Goal: Information Seeking & Learning: Learn about a topic

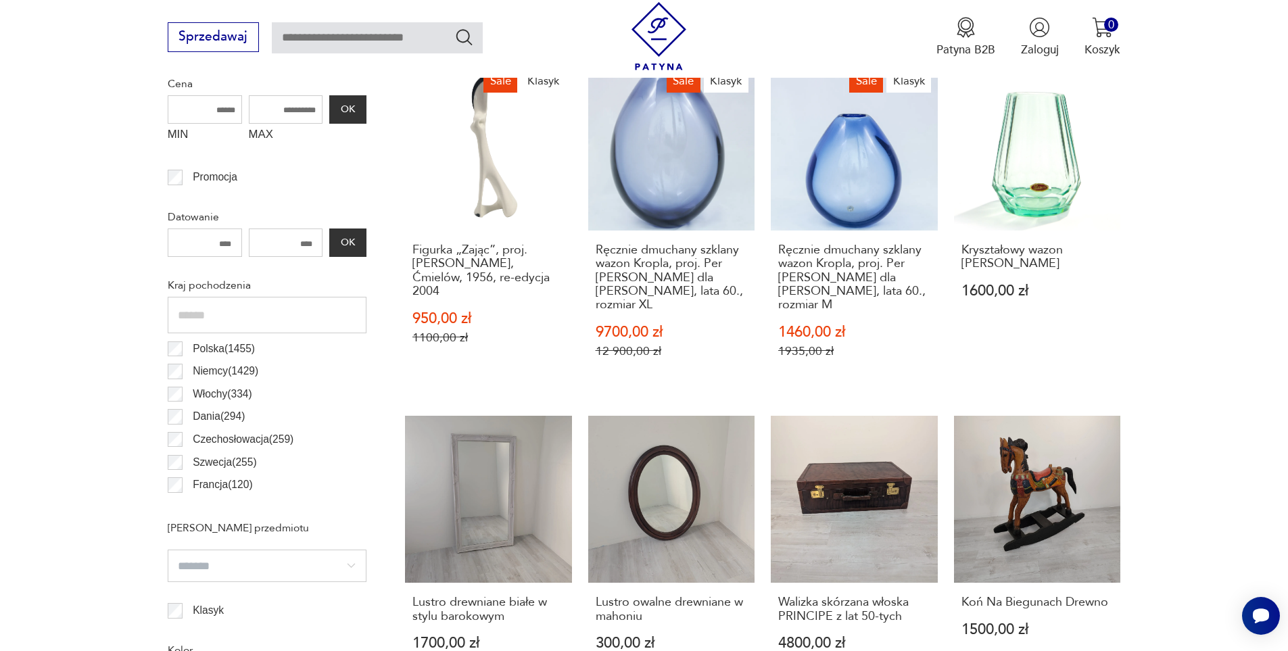
scroll to position [662, 0]
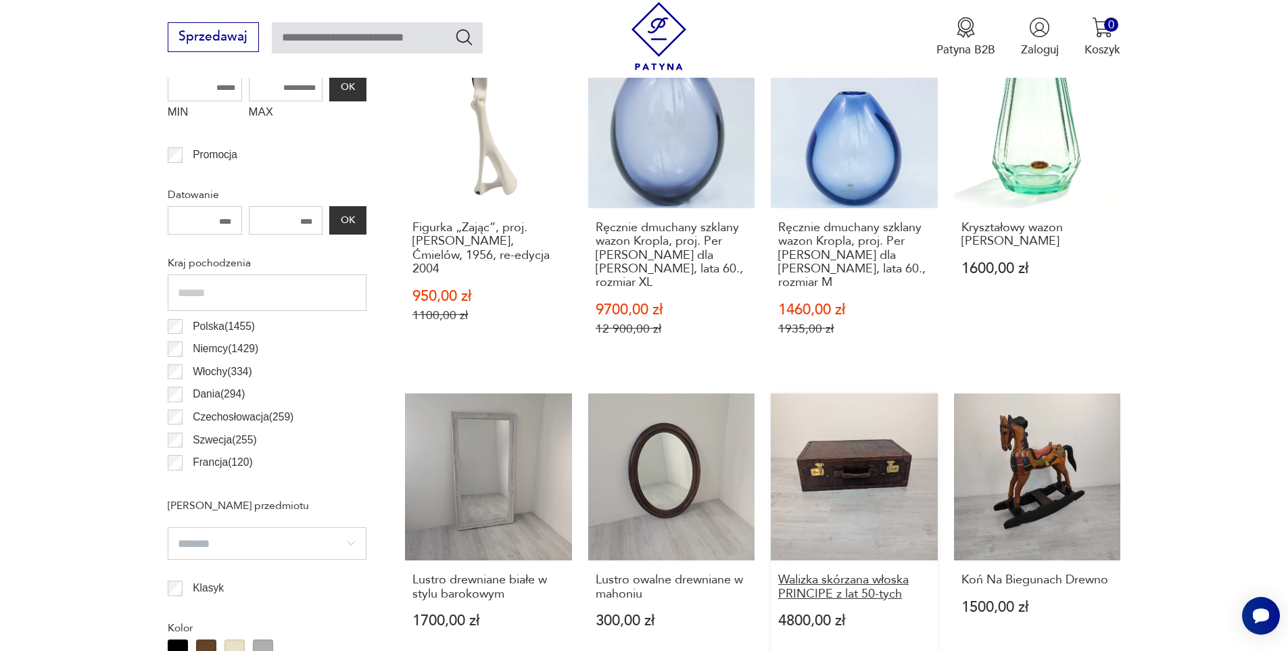
click at [839, 573] on h3 "Walizka skórzana włoska PRINCIPE z lat 50-tych" at bounding box center [854, 587] width 152 height 28
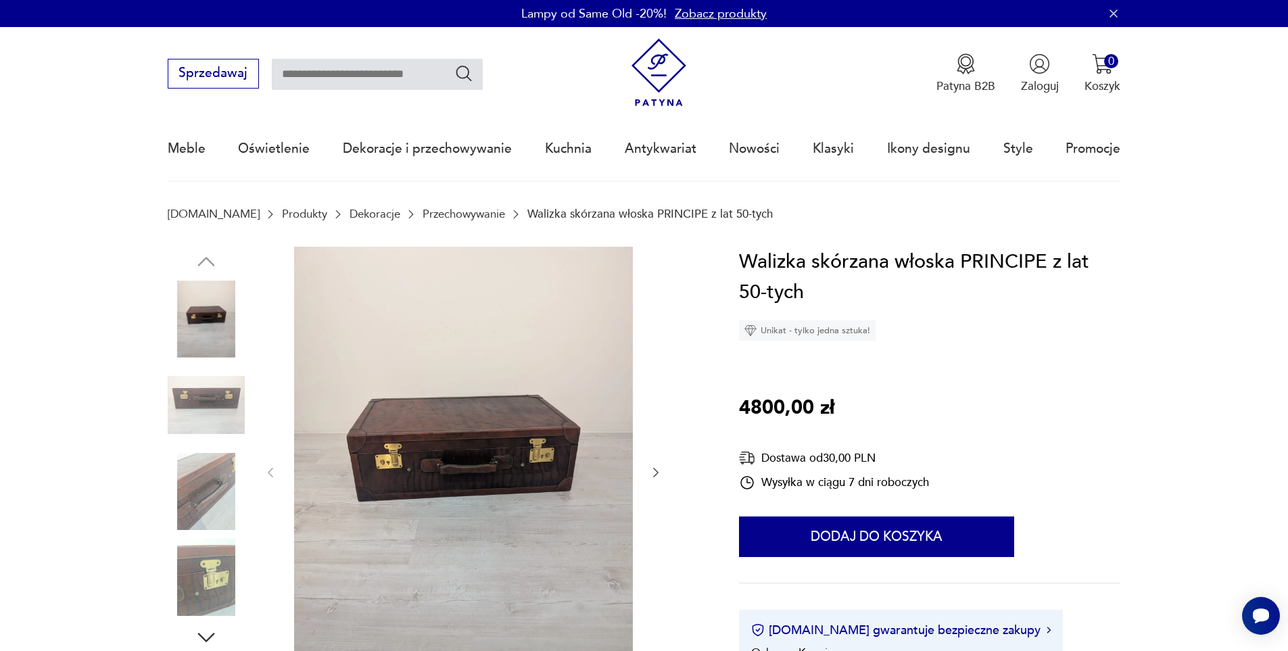
click at [650, 472] on icon "button" at bounding box center [656, 473] width 14 height 14
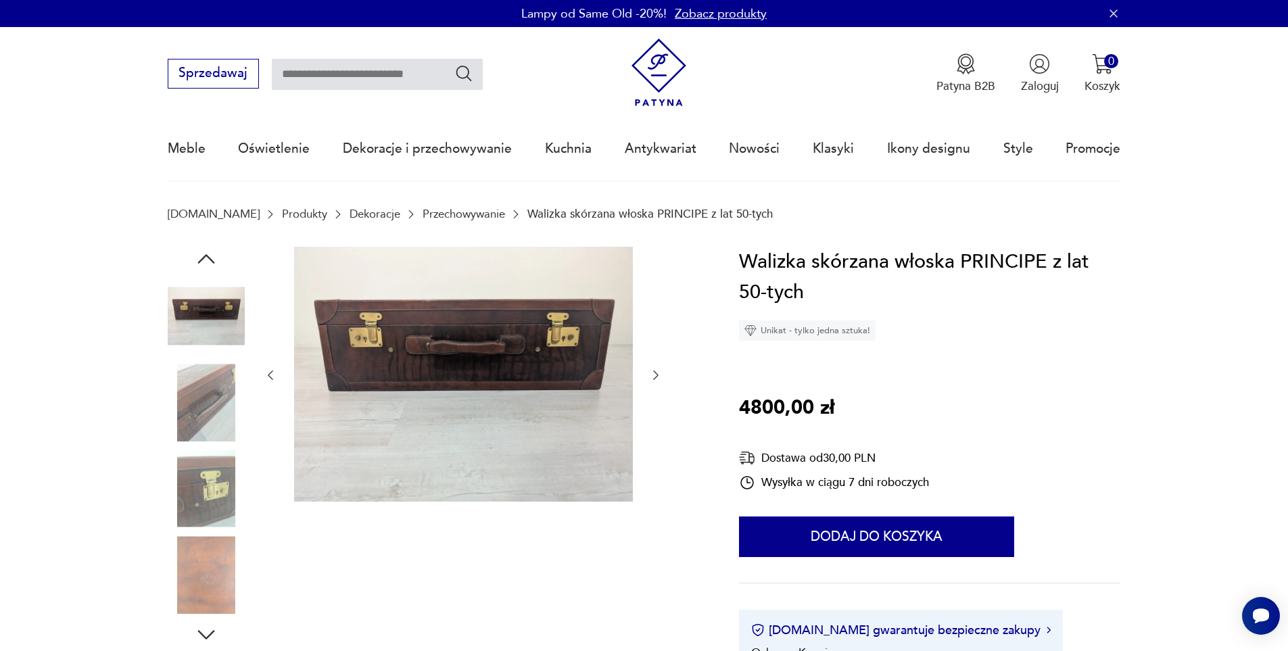
click at [655, 375] on icon "button" at bounding box center [656, 376] width 14 height 14
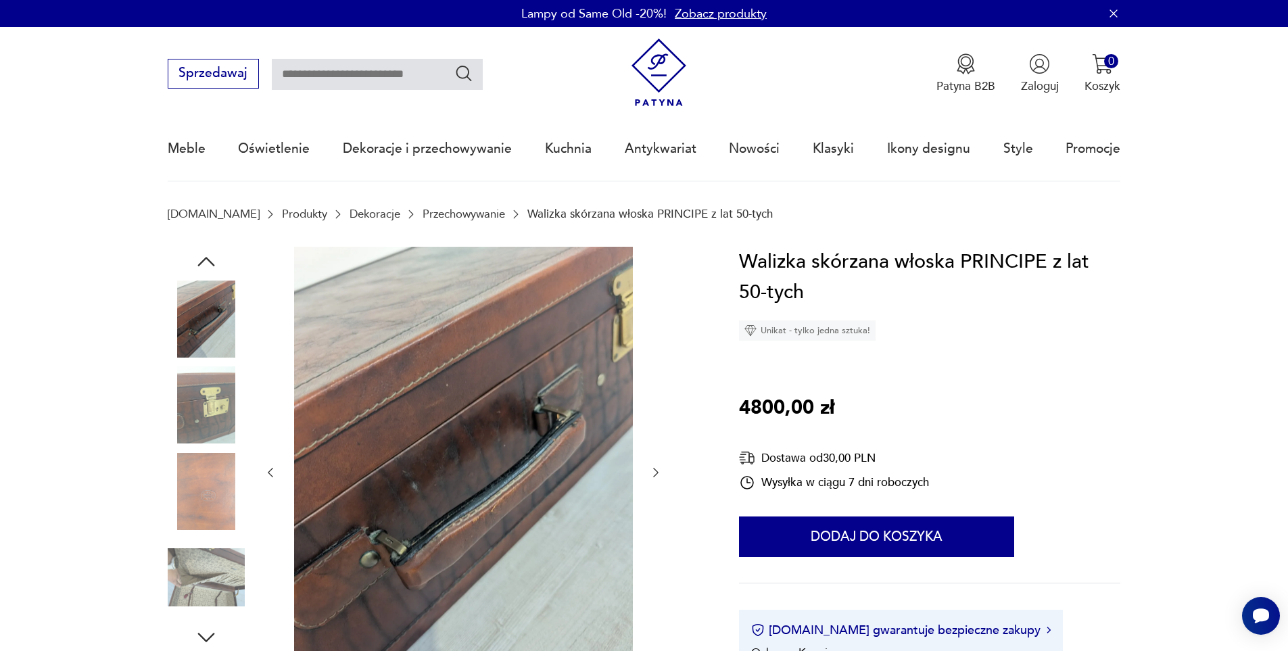
click at [655, 472] on icon "button" at bounding box center [656, 473] width 14 height 14
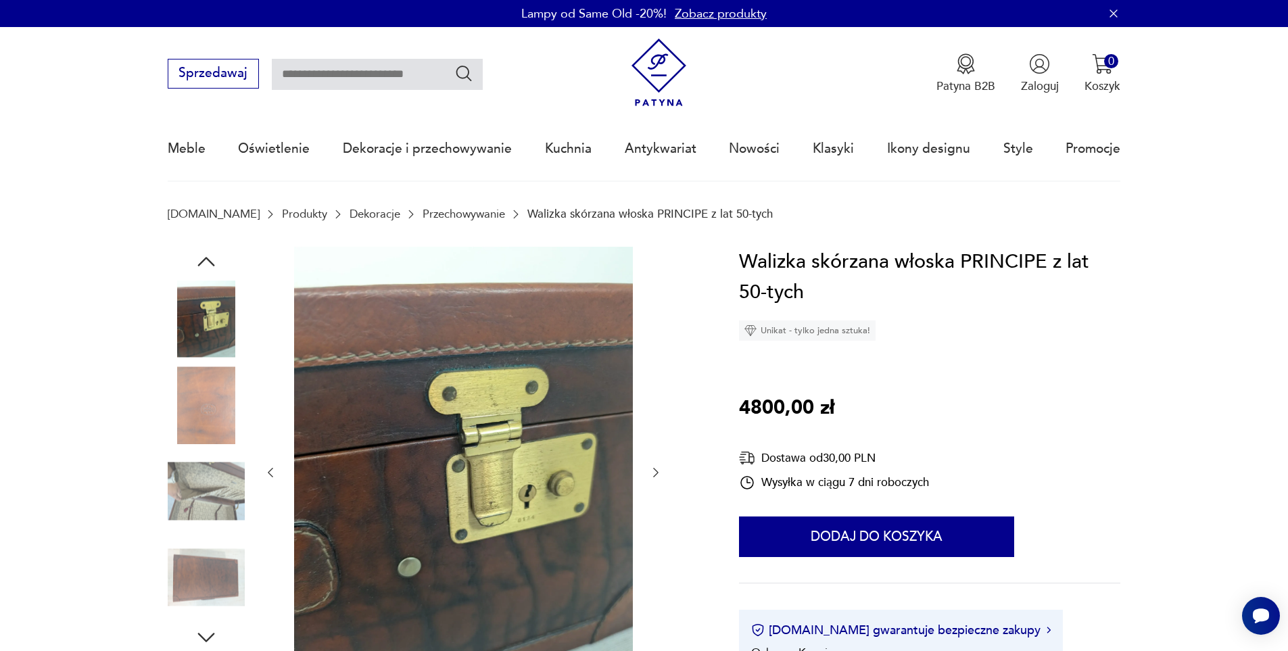
click at [450, 212] on link "Przechowywanie" at bounding box center [464, 214] width 82 height 13
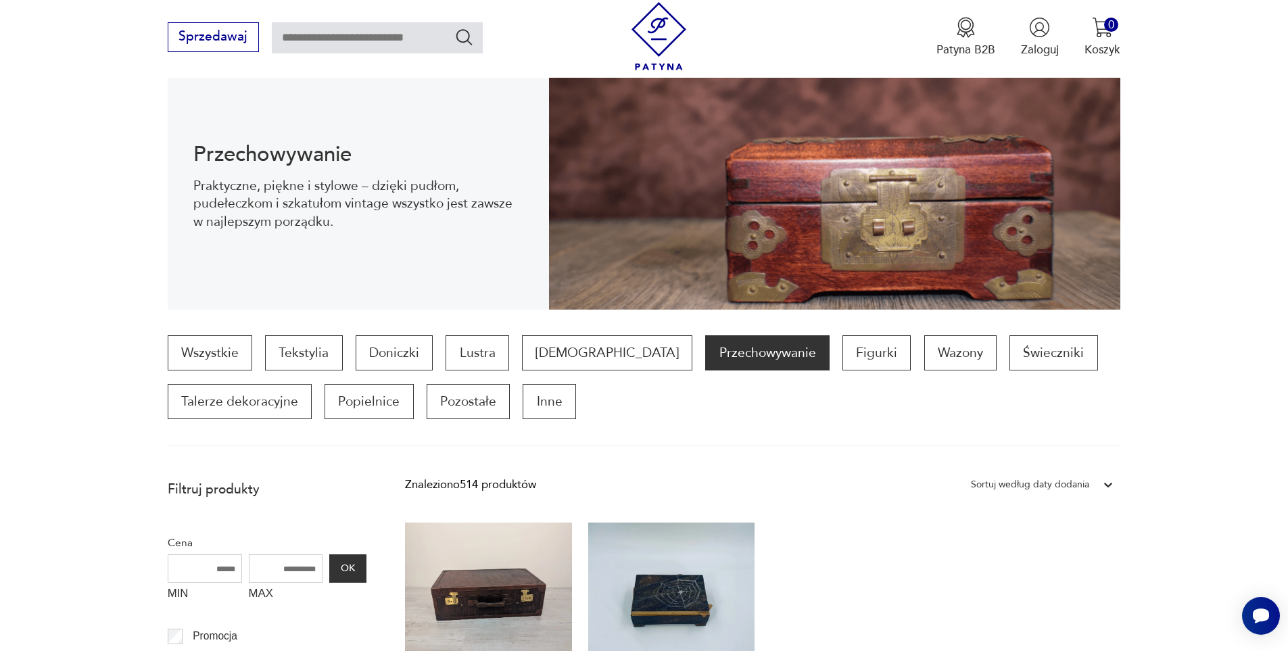
scroll to position [519, 0]
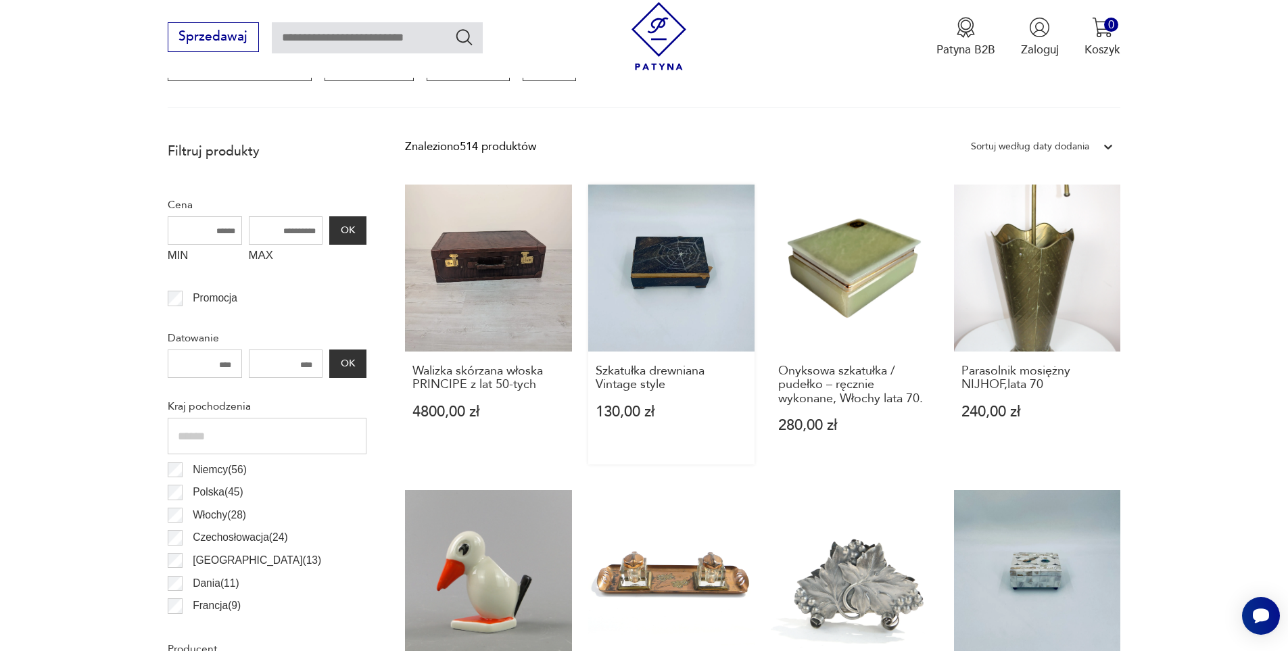
click at [666, 271] on link "Szkatułka drewniana Vintage style 130,00 zł" at bounding box center [671, 325] width 167 height 280
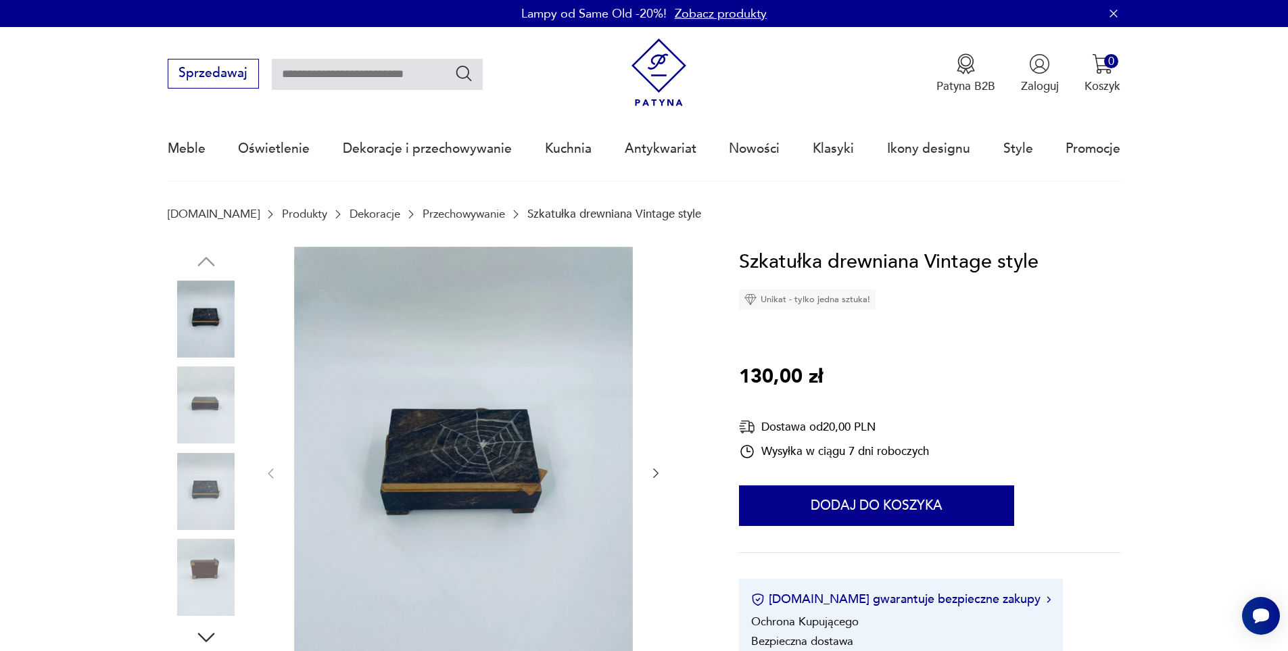
click at [655, 470] on icon "button" at bounding box center [655, 473] width 5 height 9
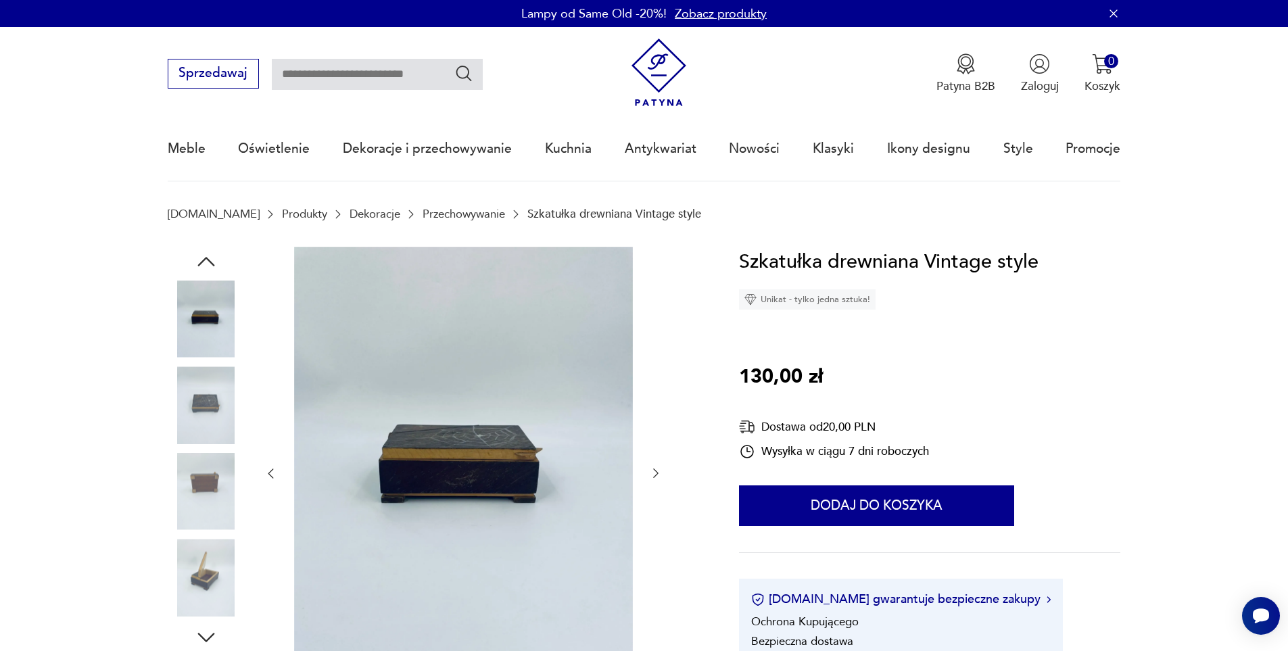
click at [655, 473] on icon "button" at bounding box center [656, 474] width 14 height 14
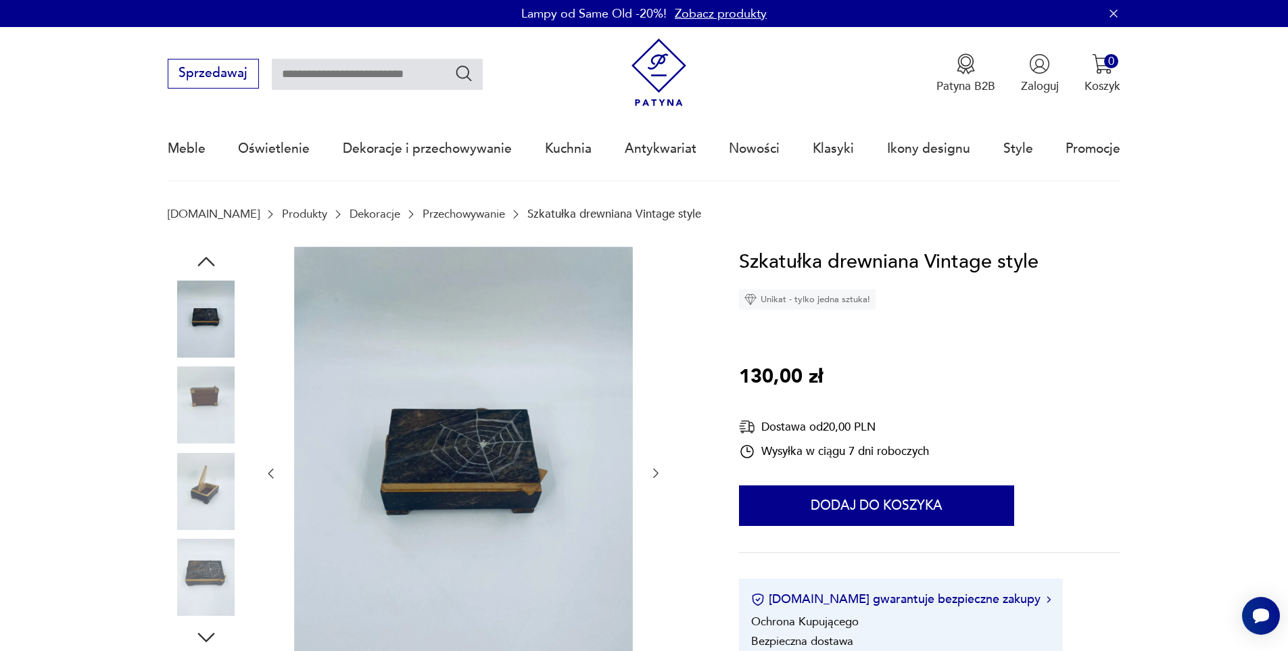
click at [655, 473] on icon "button" at bounding box center [656, 474] width 14 height 14
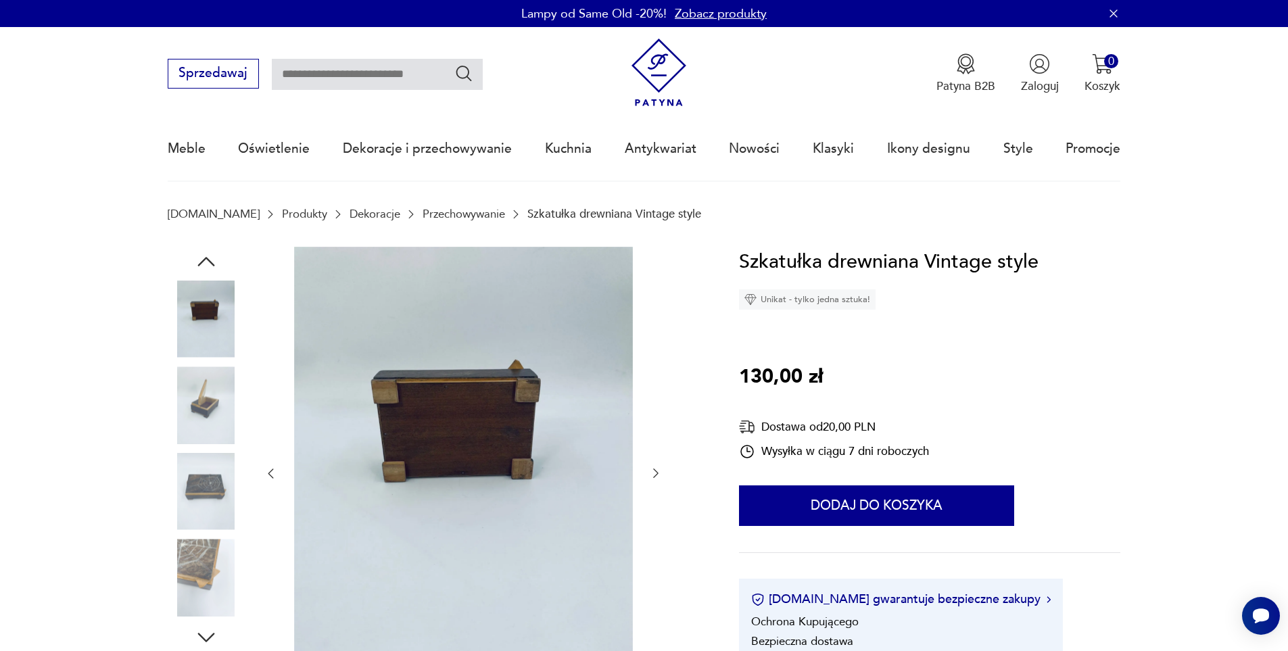
click at [654, 472] on icon "button" at bounding box center [656, 474] width 14 height 14
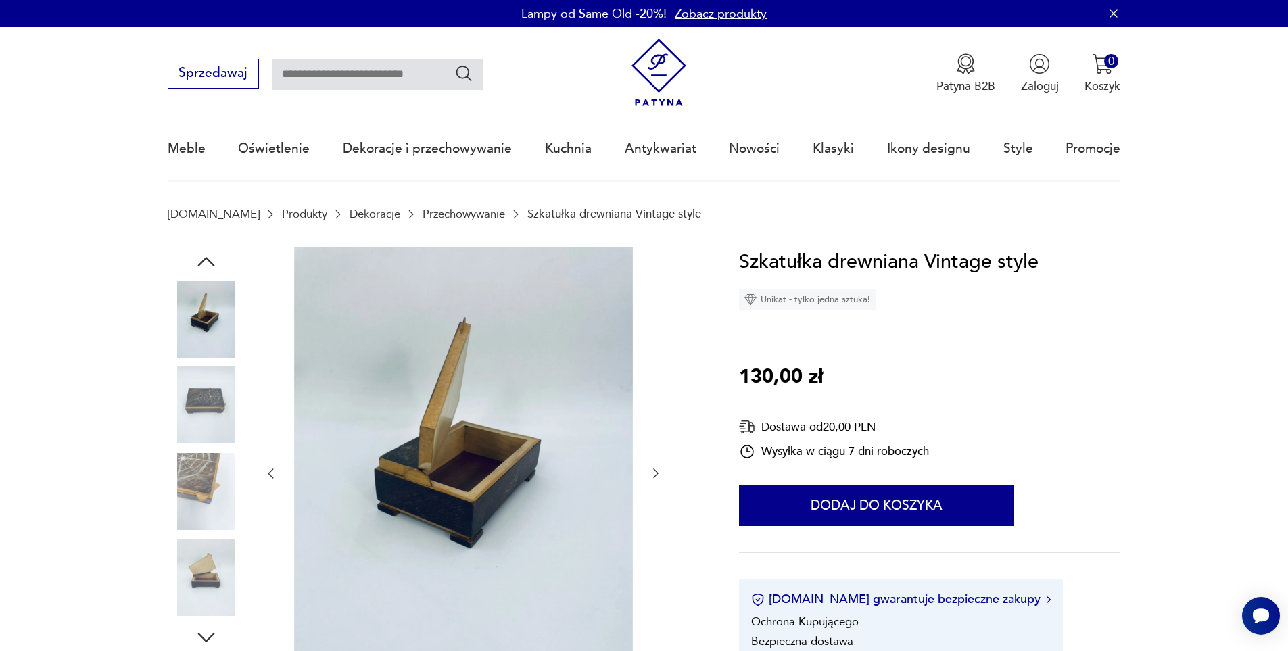
click at [651, 469] on icon "button" at bounding box center [656, 474] width 14 height 14
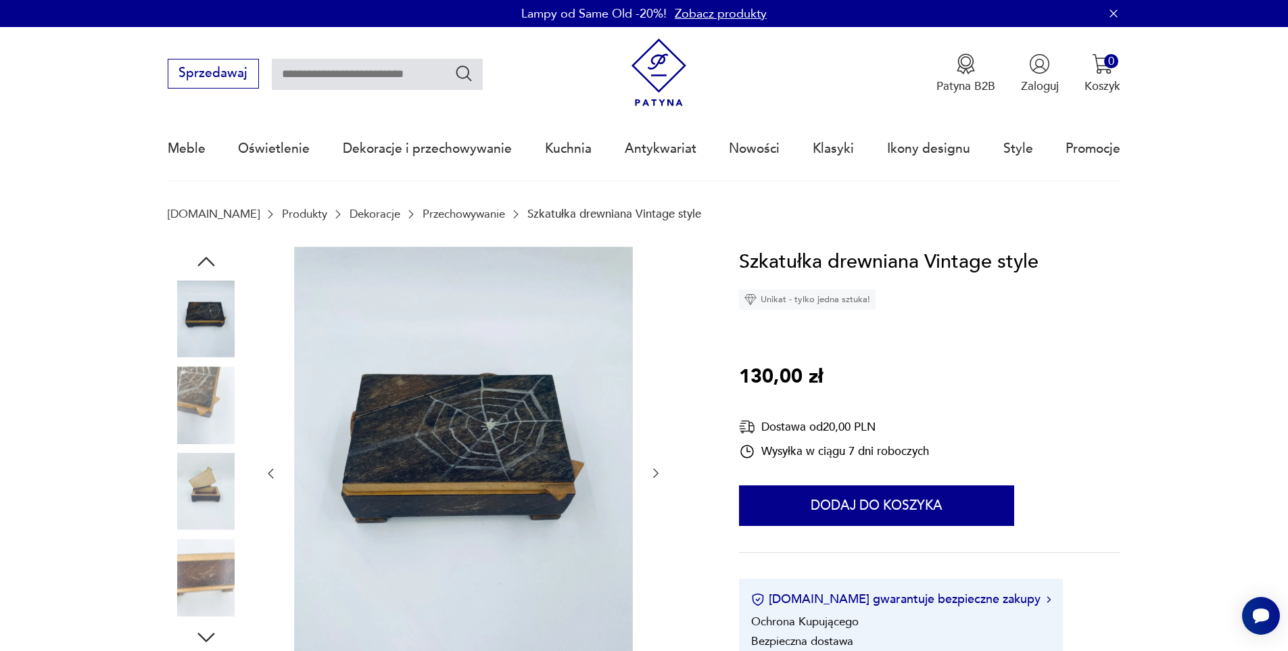
click at [658, 471] on icon "button" at bounding box center [656, 474] width 14 height 14
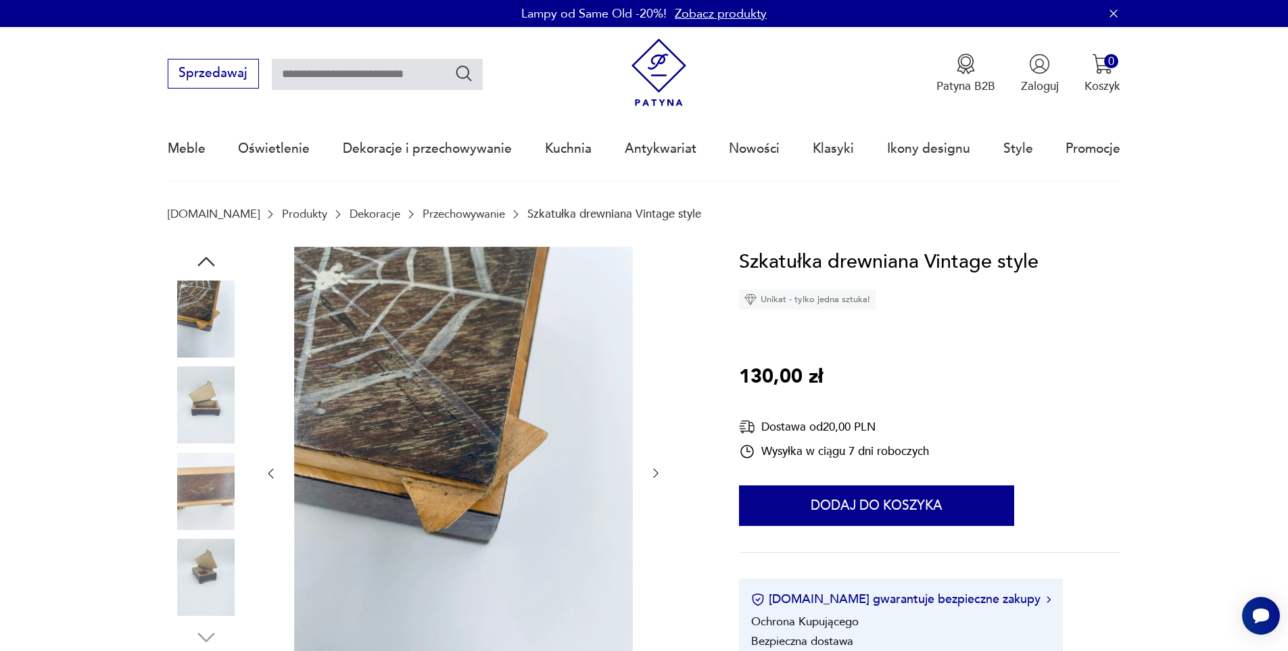
click at [657, 471] on icon "button" at bounding box center [656, 474] width 14 height 14
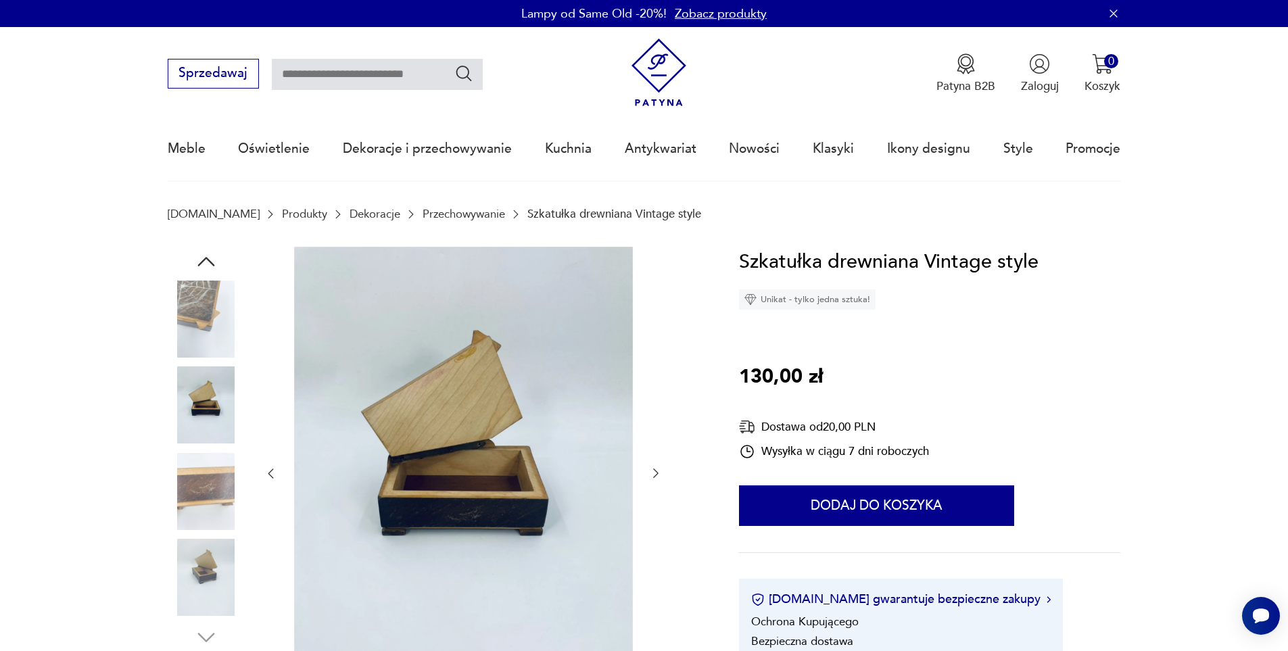
click at [657, 471] on icon "button" at bounding box center [656, 474] width 14 height 14
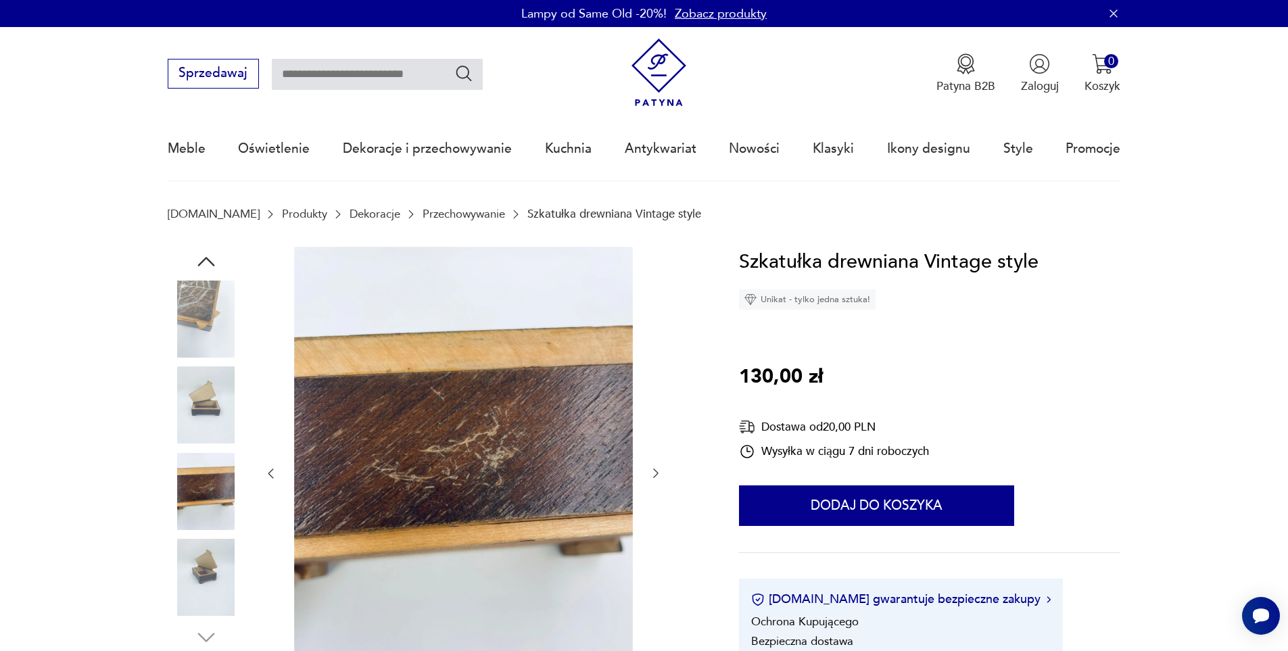
click at [657, 471] on icon "button" at bounding box center [656, 474] width 14 height 14
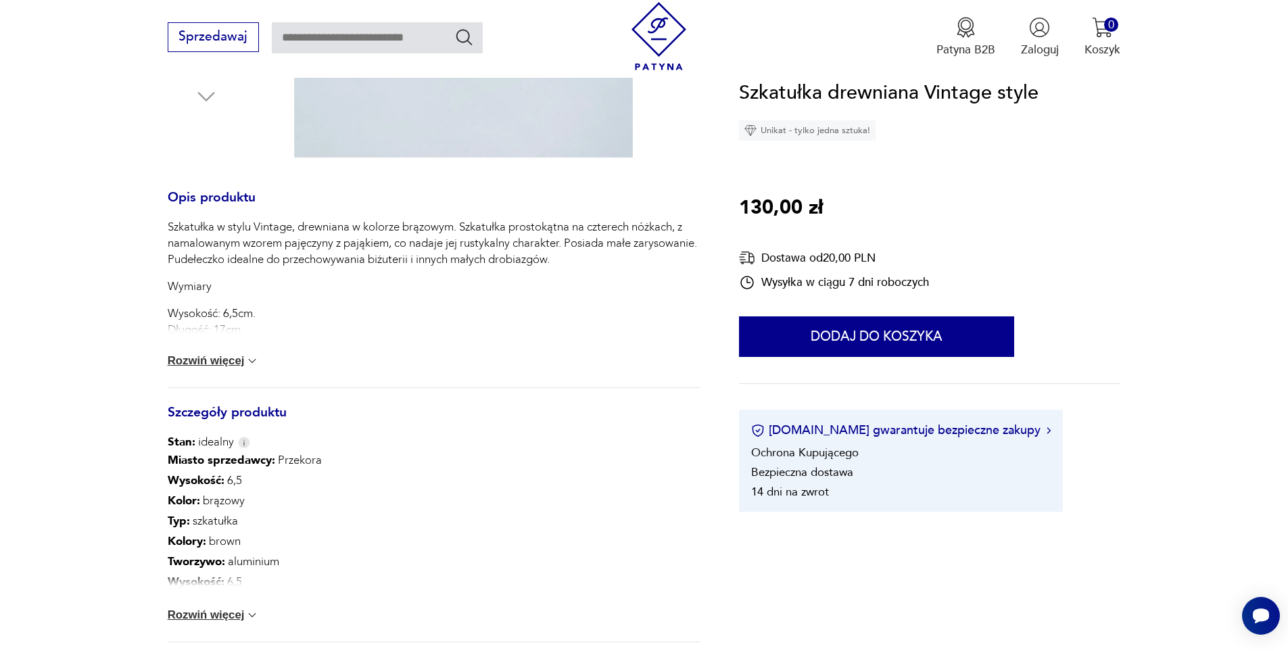
scroll to position [676, 0]
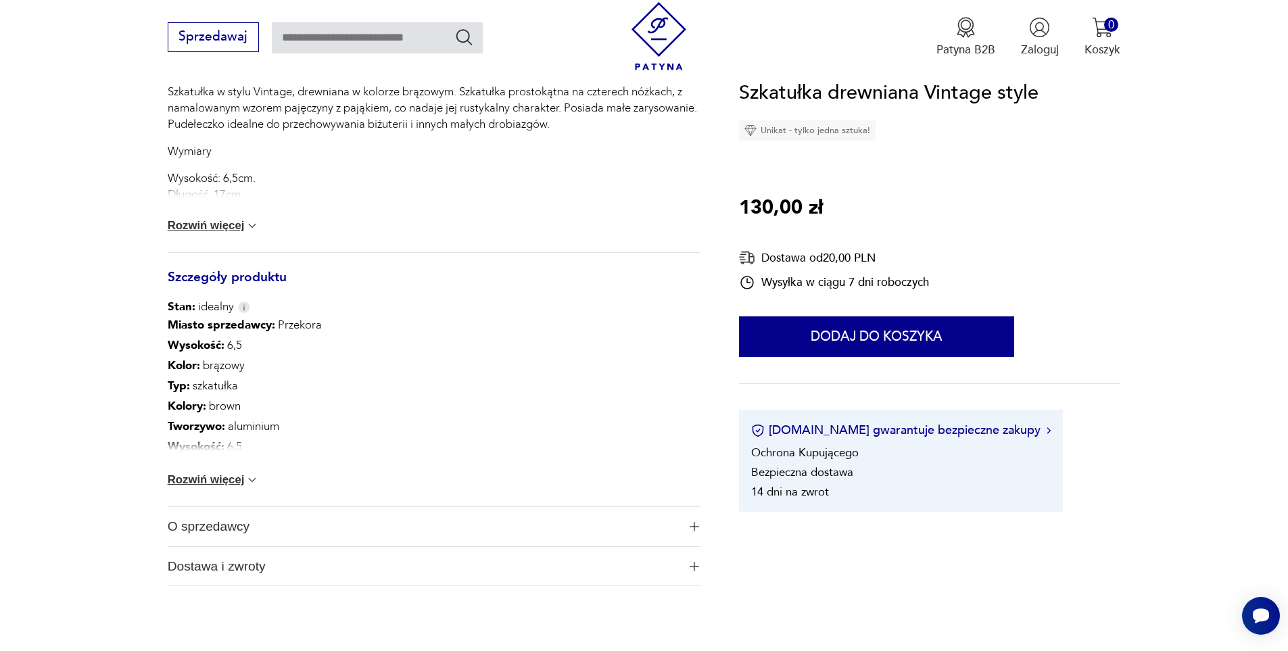
click at [238, 485] on button "Rozwiń więcej" at bounding box center [214, 480] width 92 height 14
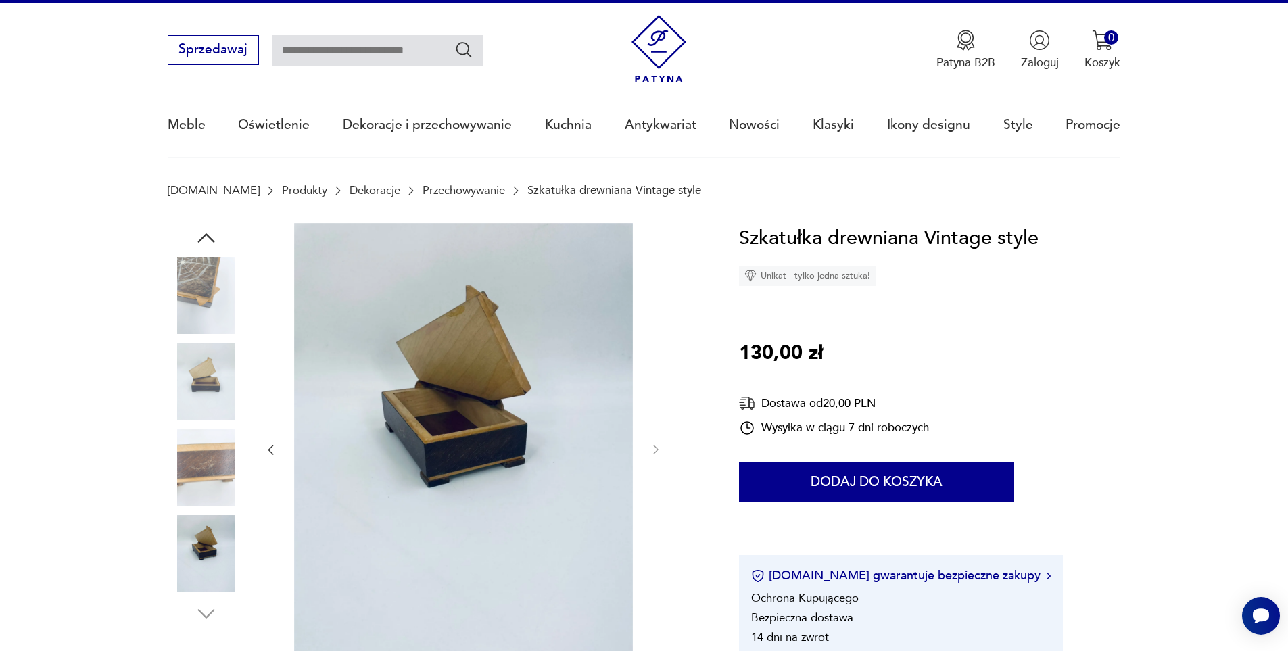
scroll to position [0, 0]
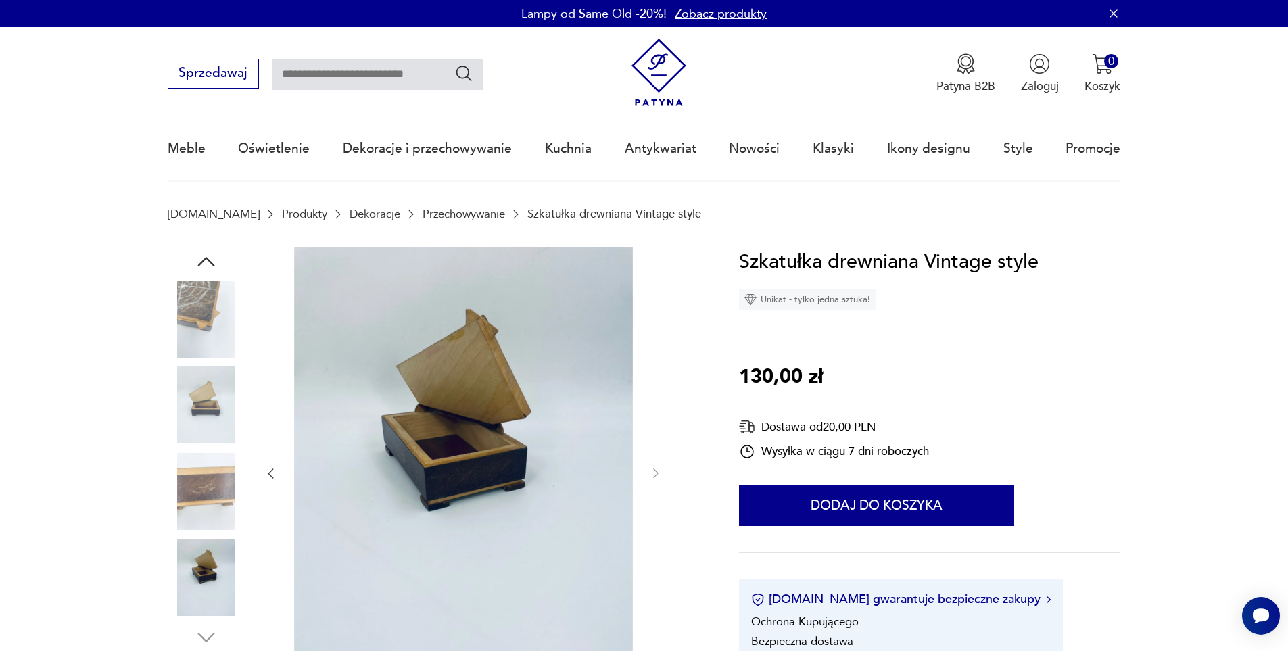
click at [189, 326] on img at bounding box center [206, 319] width 77 height 77
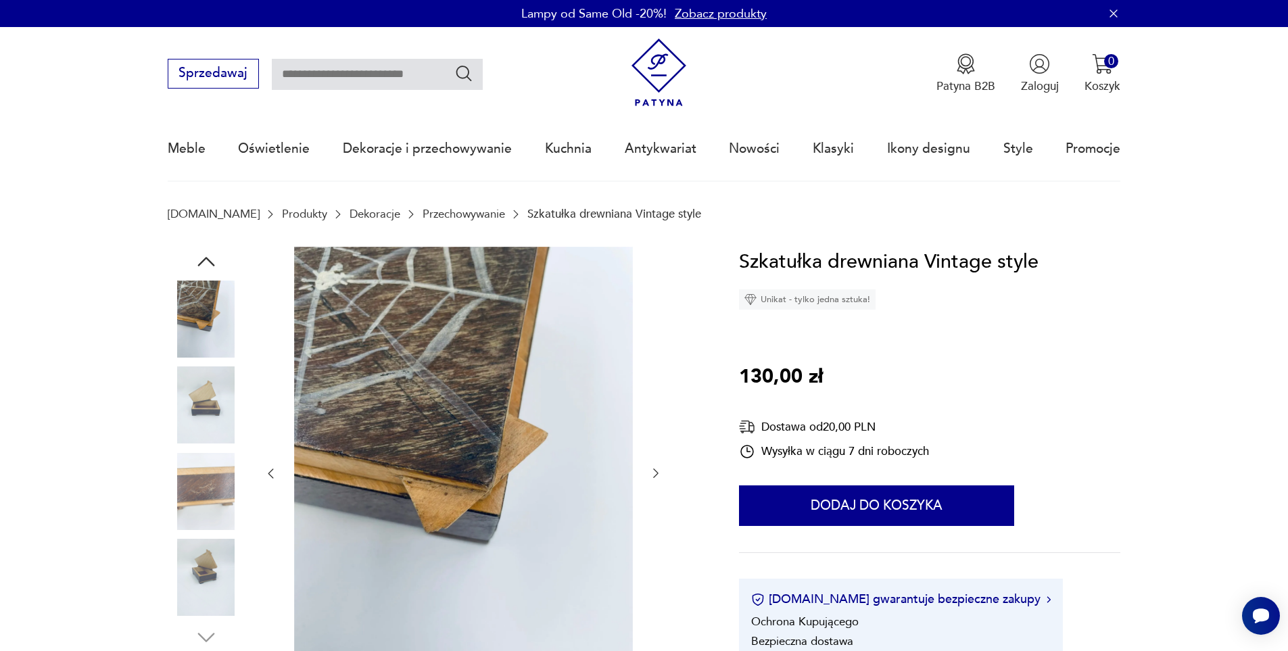
click at [204, 262] on icon "button" at bounding box center [206, 262] width 24 height 24
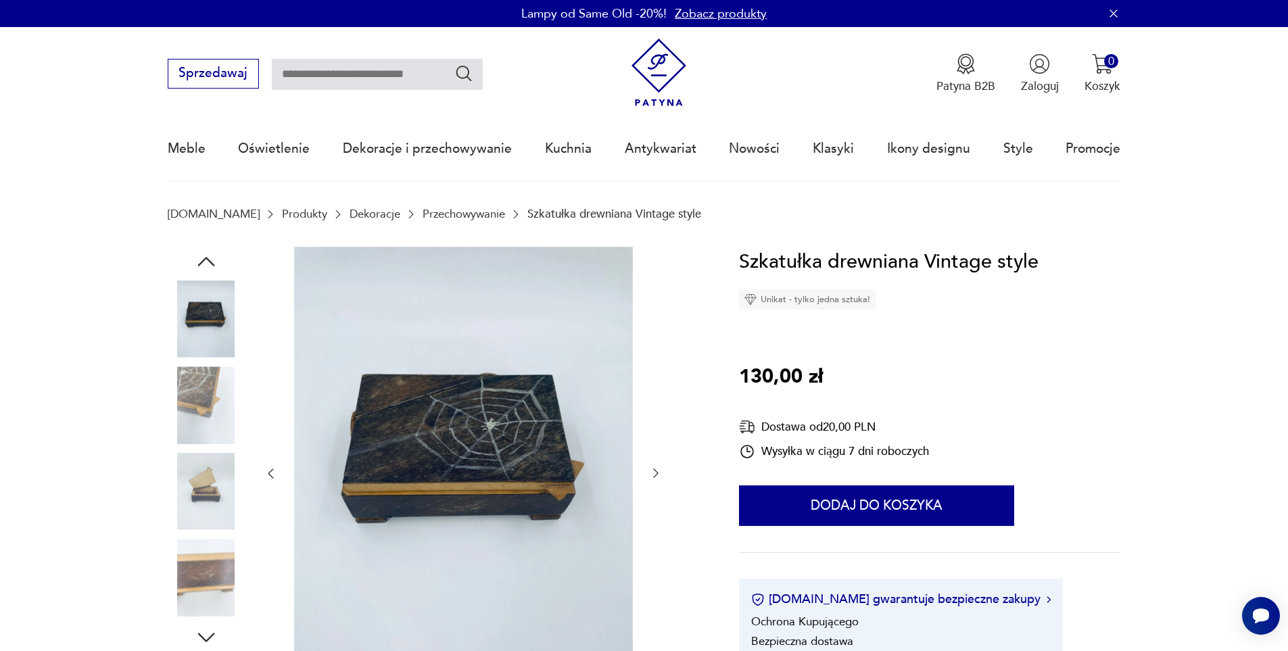
click at [470, 446] on img at bounding box center [463, 473] width 339 height 452
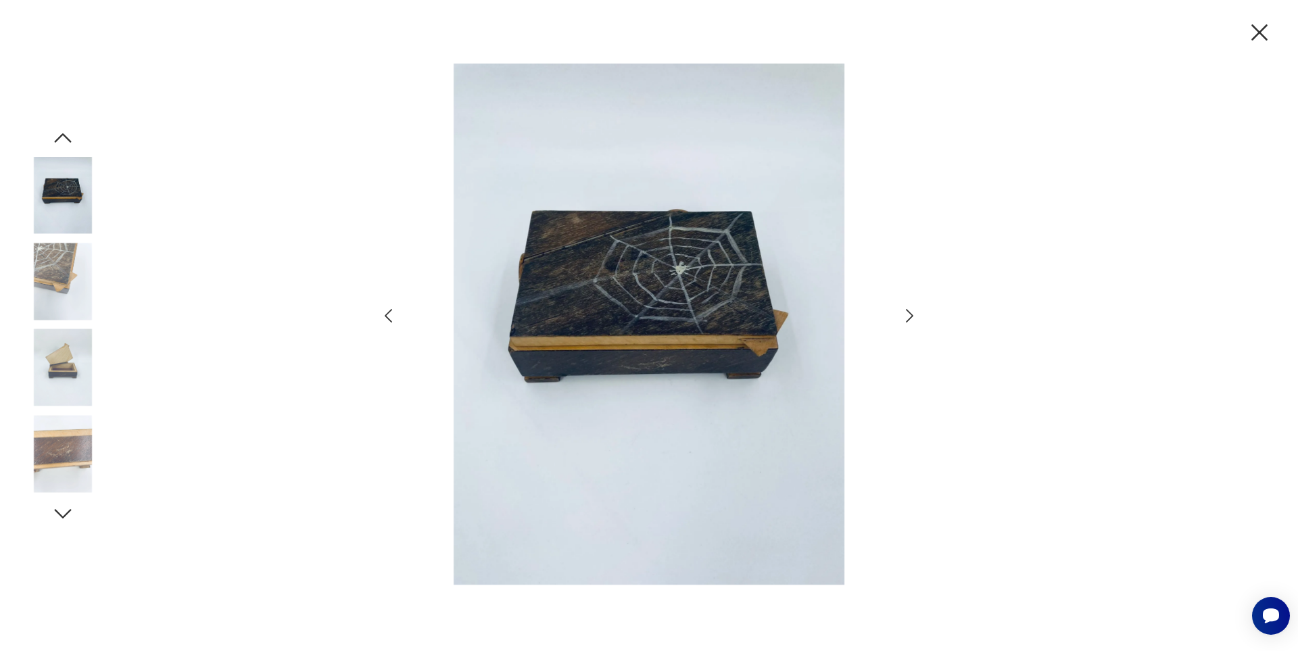
click at [1264, 35] on icon "button" at bounding box center [1260, 32] width 28 height 28
